Goal: Find specific page/section: Find specific page/section

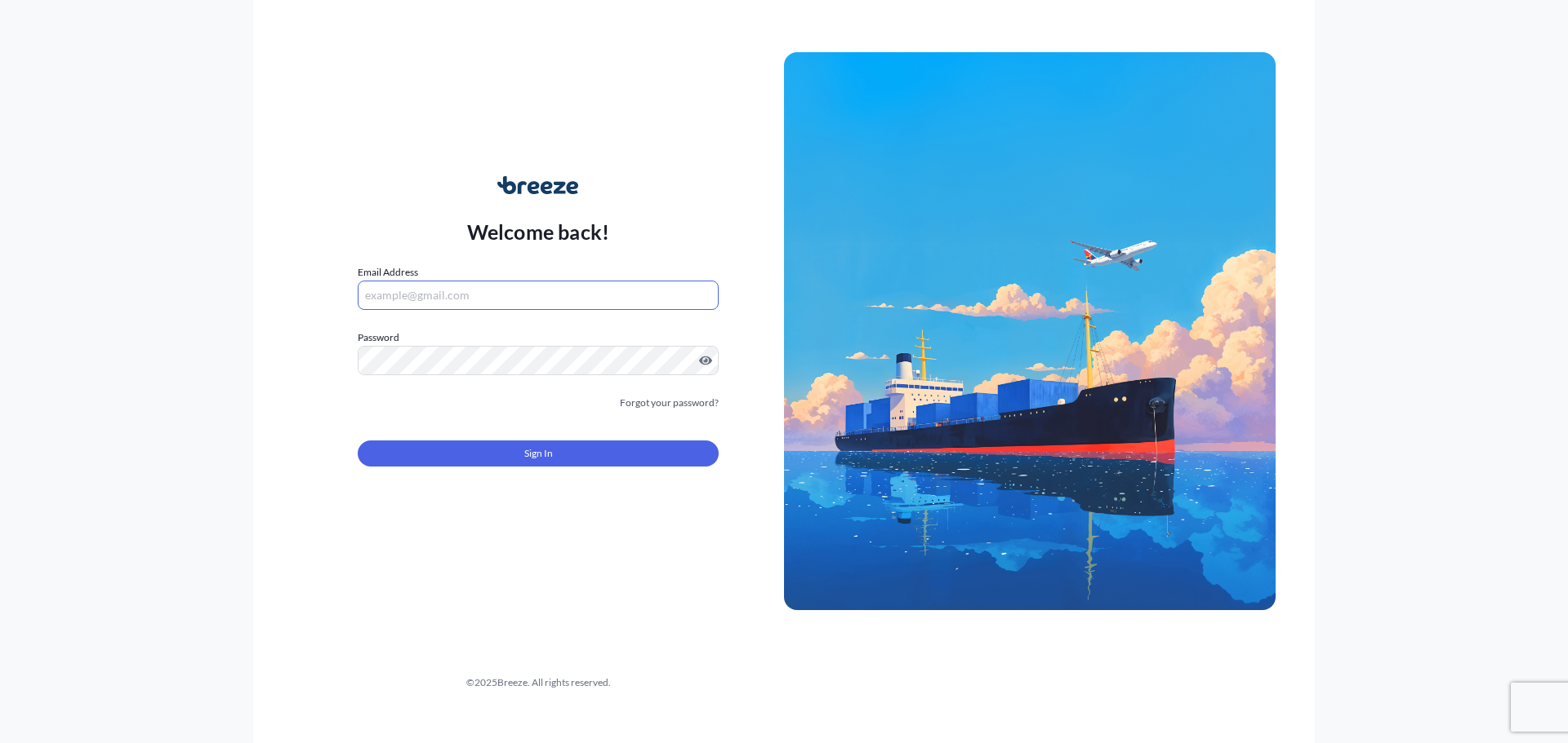
click at [562, 301] on input "Email Address" at bounding box center [538, 295] width 361 height 29
type input "[EMAIL_ADDRESS][DOMAIN_NAME]"
click at [648, 462] on button "Sign In" at bounding box center [538, 454] width 361 height 26
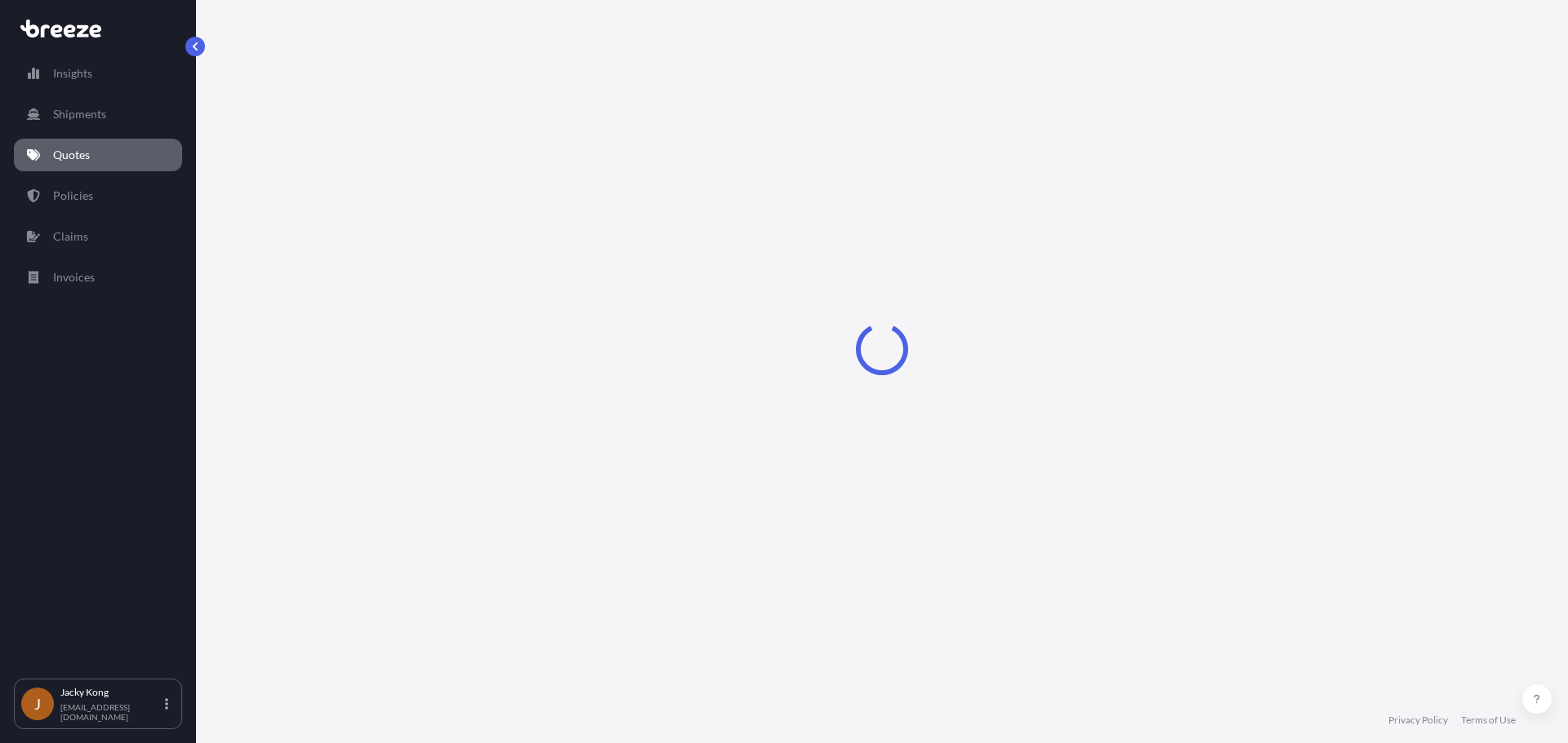
select select "Road"
select select "Air"
select select "Road"
select select "4"
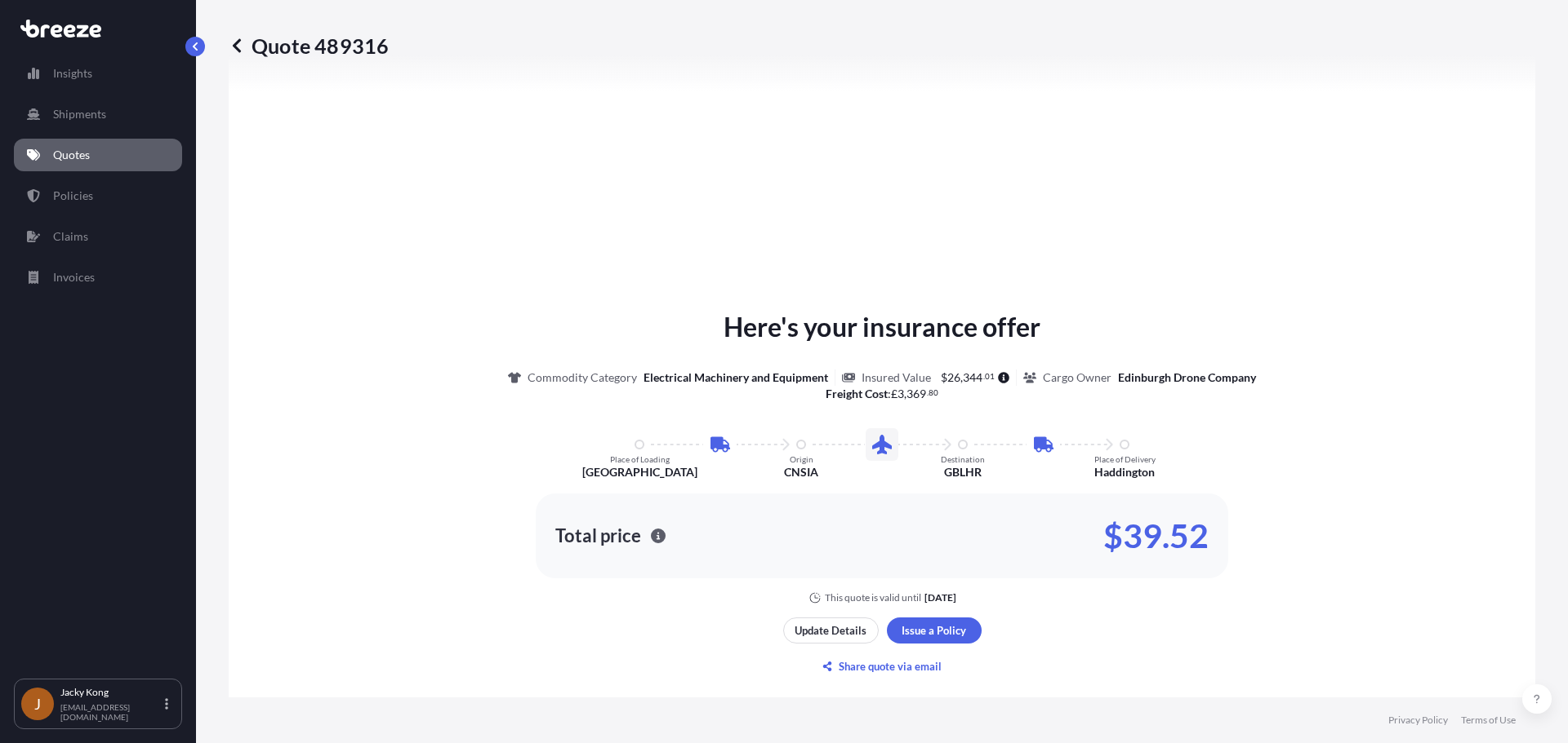
scroll to position [816, 0]
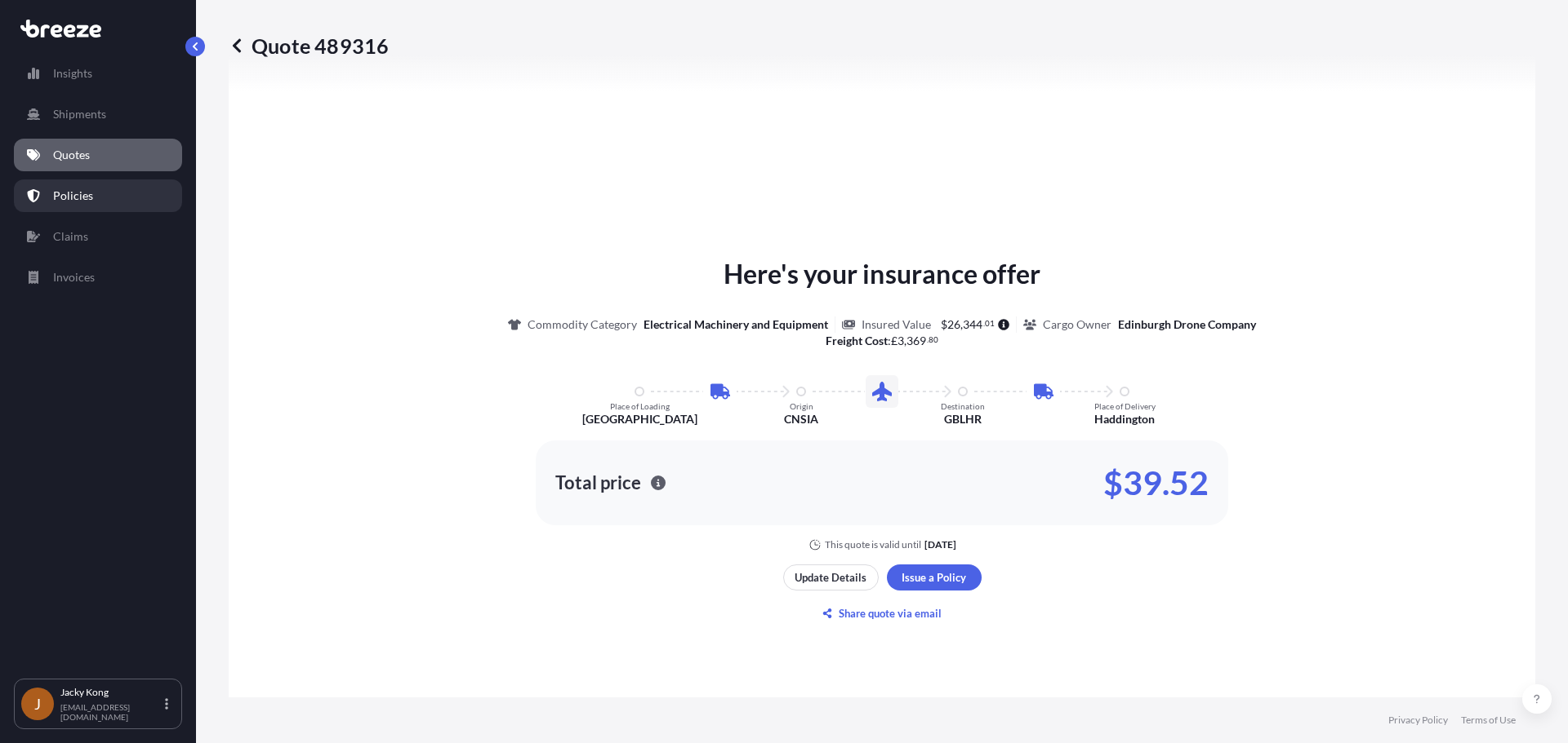
click at [87, 203] on p "Policies" at bounding box center [72, 195] width 40 height 16
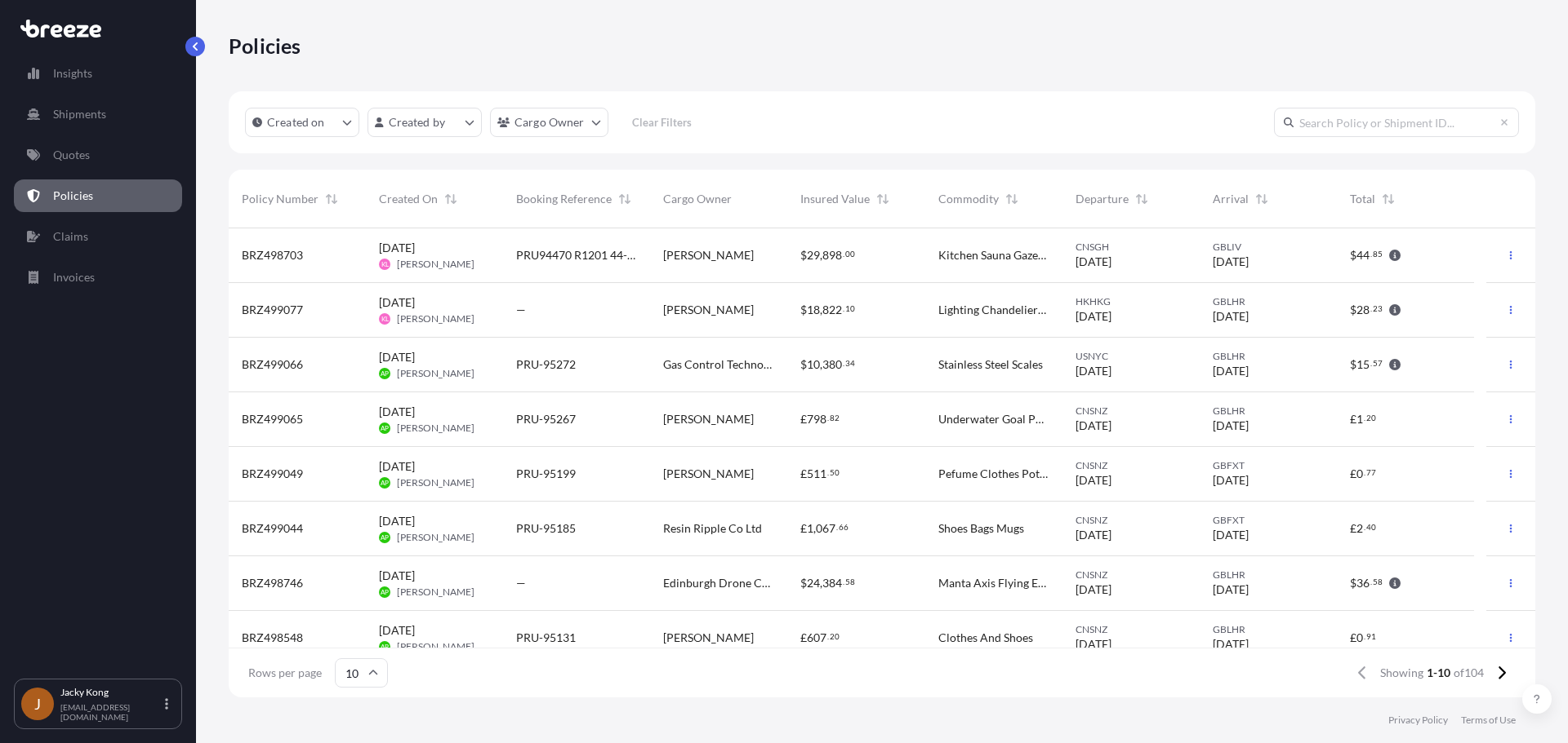
click at [929, 709] on footer "Privacy Policy Terms of Use" at bounding box center [882, 720] width 1372 height 45
click at [159, 701] on div "Jacky Kong [EMAIL_ADDRESS][DOMAIN_NAME]" at bounding box center [118, 703] width 114 height 36
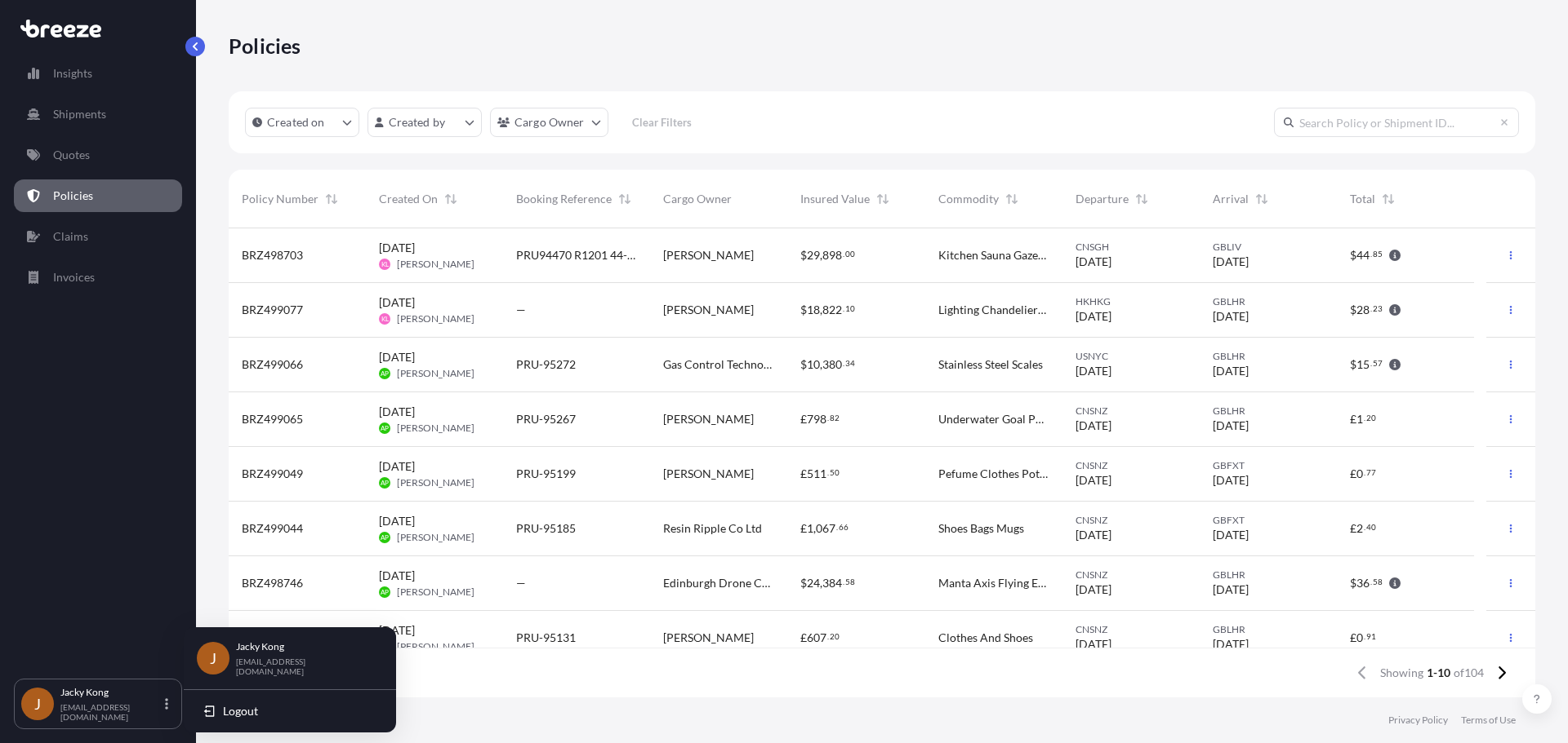
click at [149, 562] on div "Insights Shipments Quotes Policies Claims Invoices" at bounding box center [98, 361] width 168 height 637
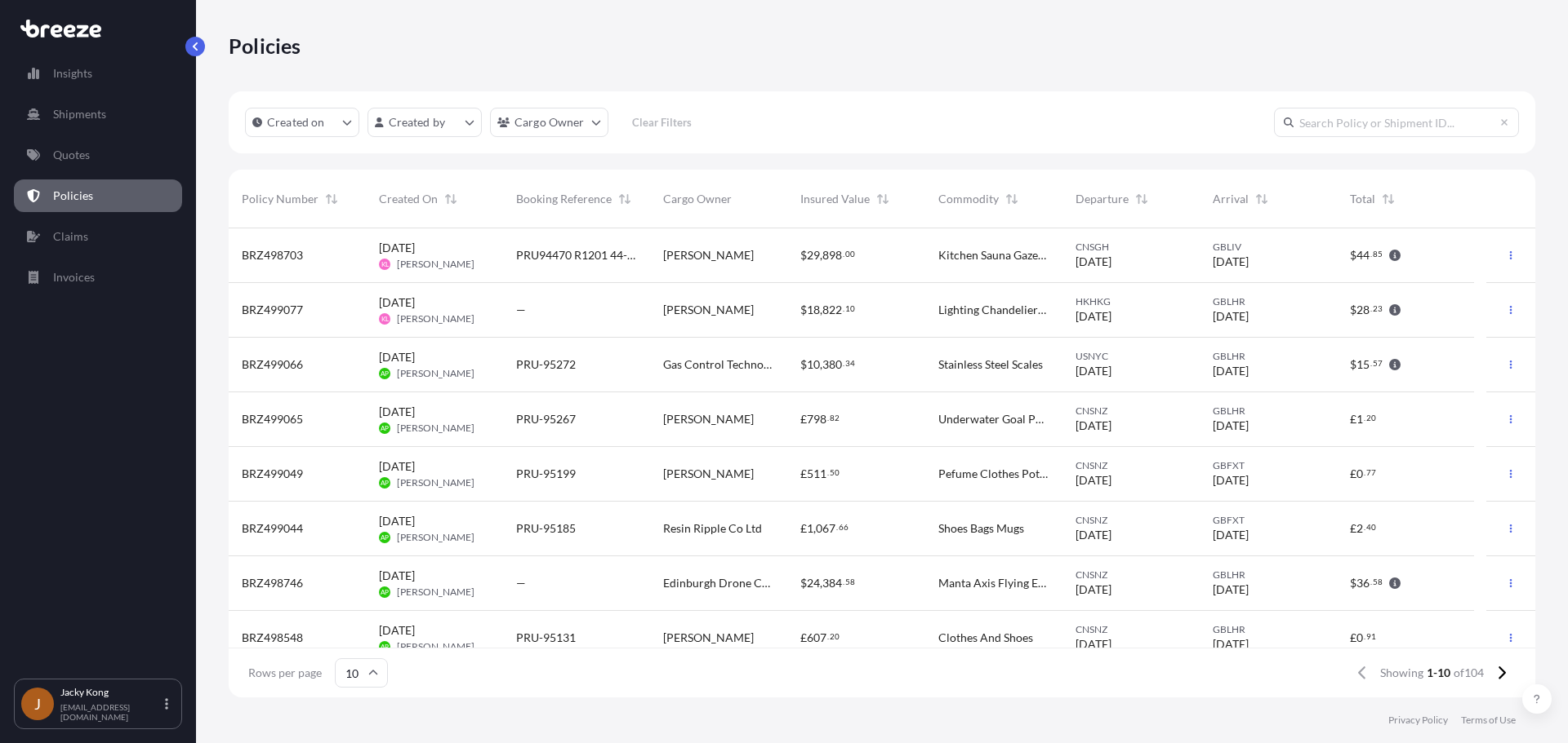
click at [1134, 34] on div "Policies" at bounding box center [882, 45] width 1306 height 26
click at [696, 71] on div "Policies" at bounding box center [882, 45] width 1306 height 92
click at [147, 625] on div "Insights Shipments Quotes Policies Claims Invoices" at bounding box center [98, 361] width 168 height 637
